Goal: Transaction & Acquisition: Obtain resource

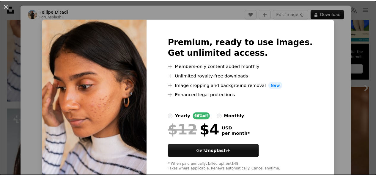
scroll to position [59, 0]
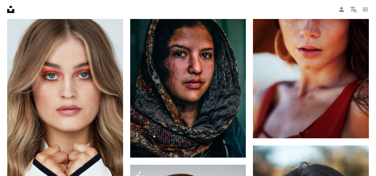
scroll to position [689, 0]
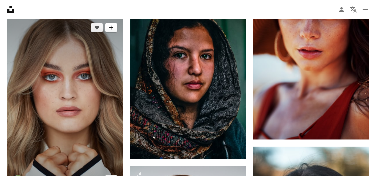
click at [111, 28] on icon "Add to Collection" at bounding box center [111, 28] width 4 height 4
